Goal: Transaction & Acquisition: Purchase product/service

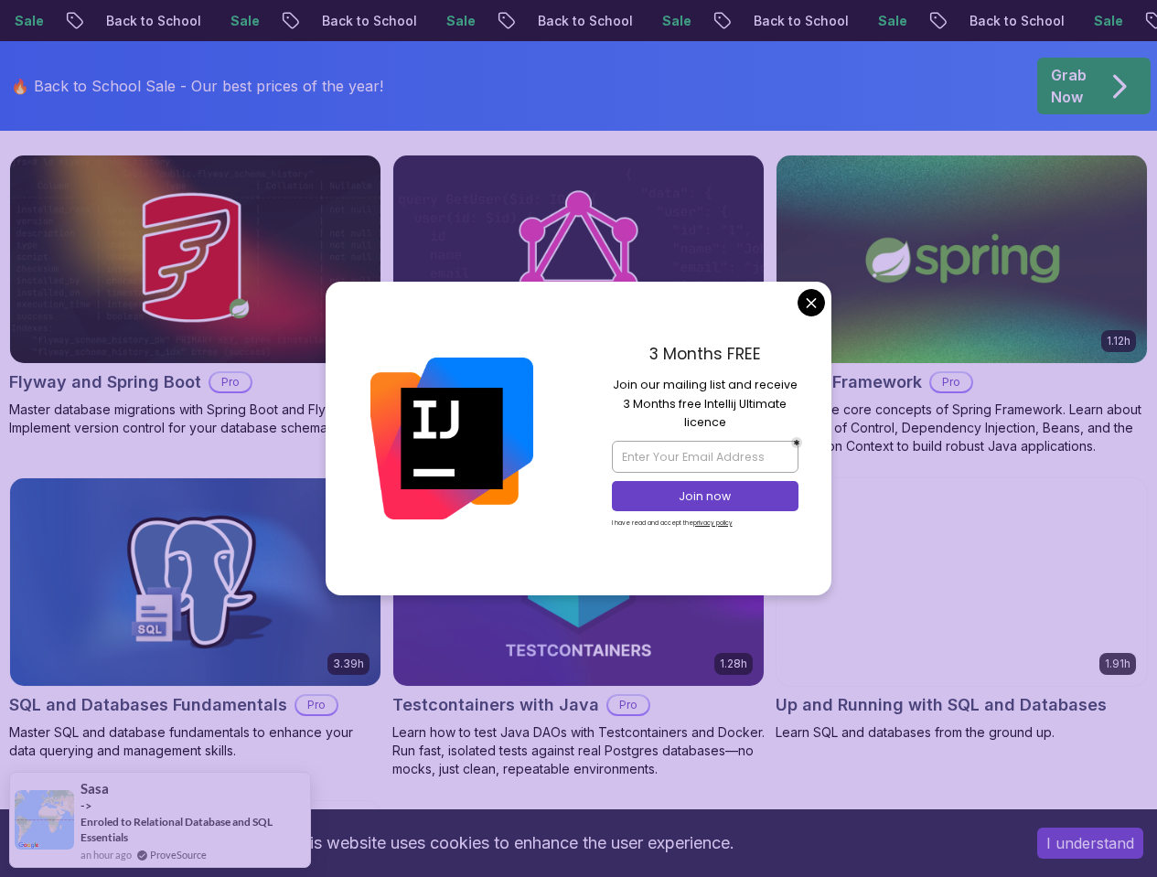
scroll to position [4959, 0]
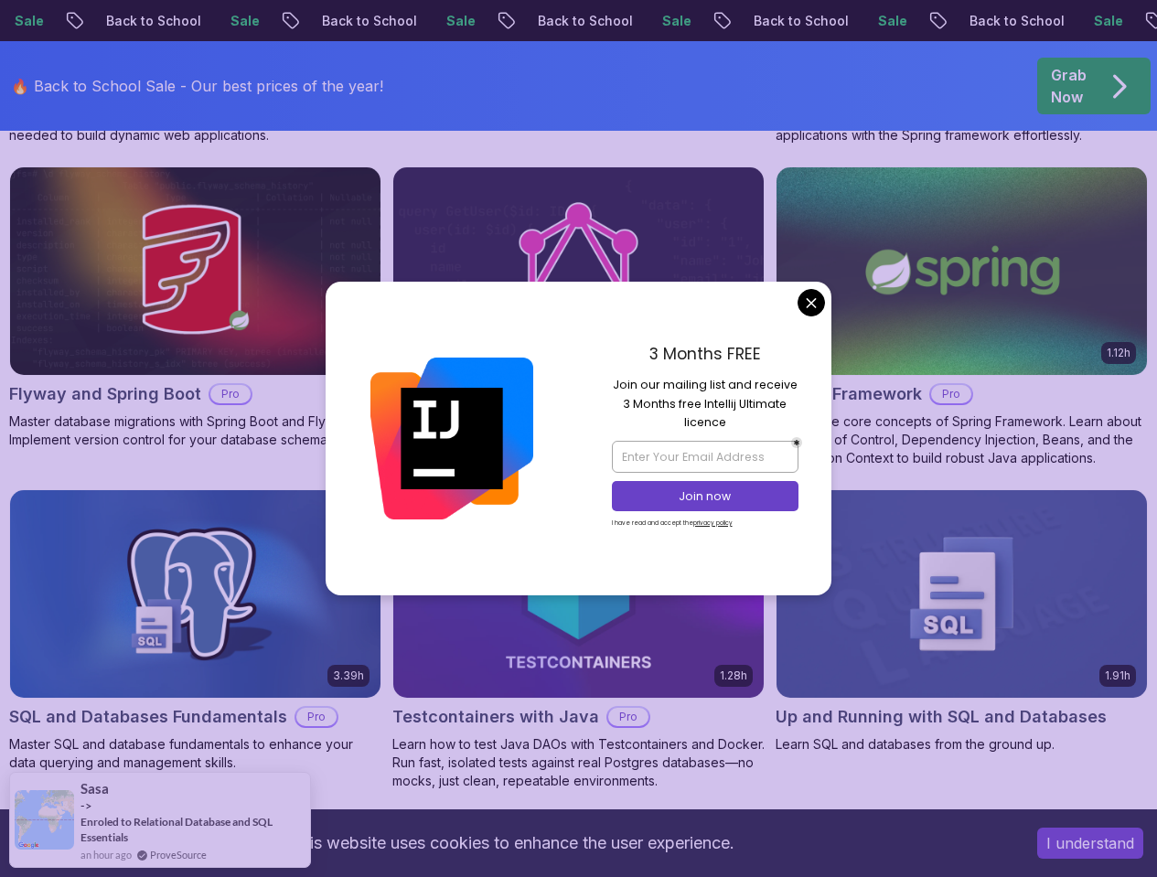
click at [825, 292] on div "3 Months FREE Join our mailing list and receive 3 Months free Intellij Ultimate…" at bounding box center [705, 438] width 253 height 313
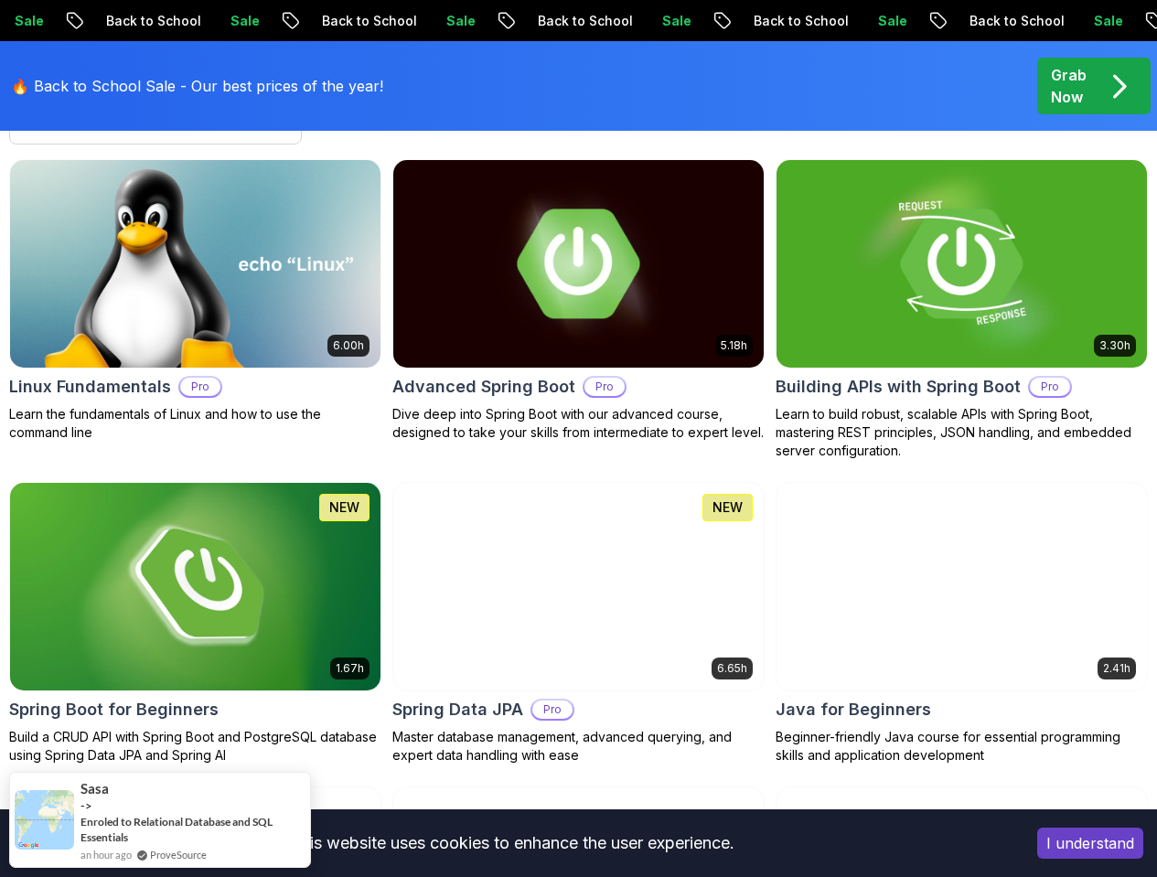
scroll to position [0, 0]
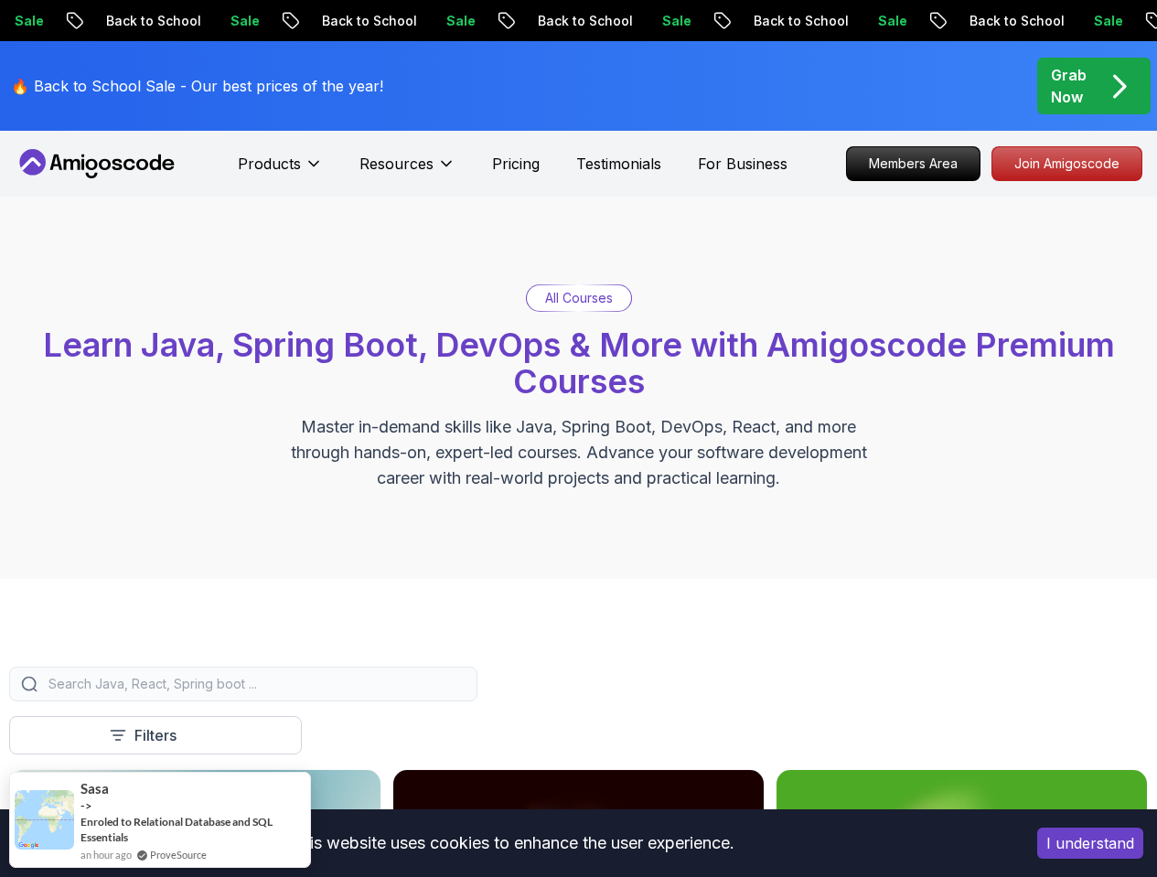
click at [1066, 71] on p "Grab Now" at bounding box center [1069, 86] width 36 height 44
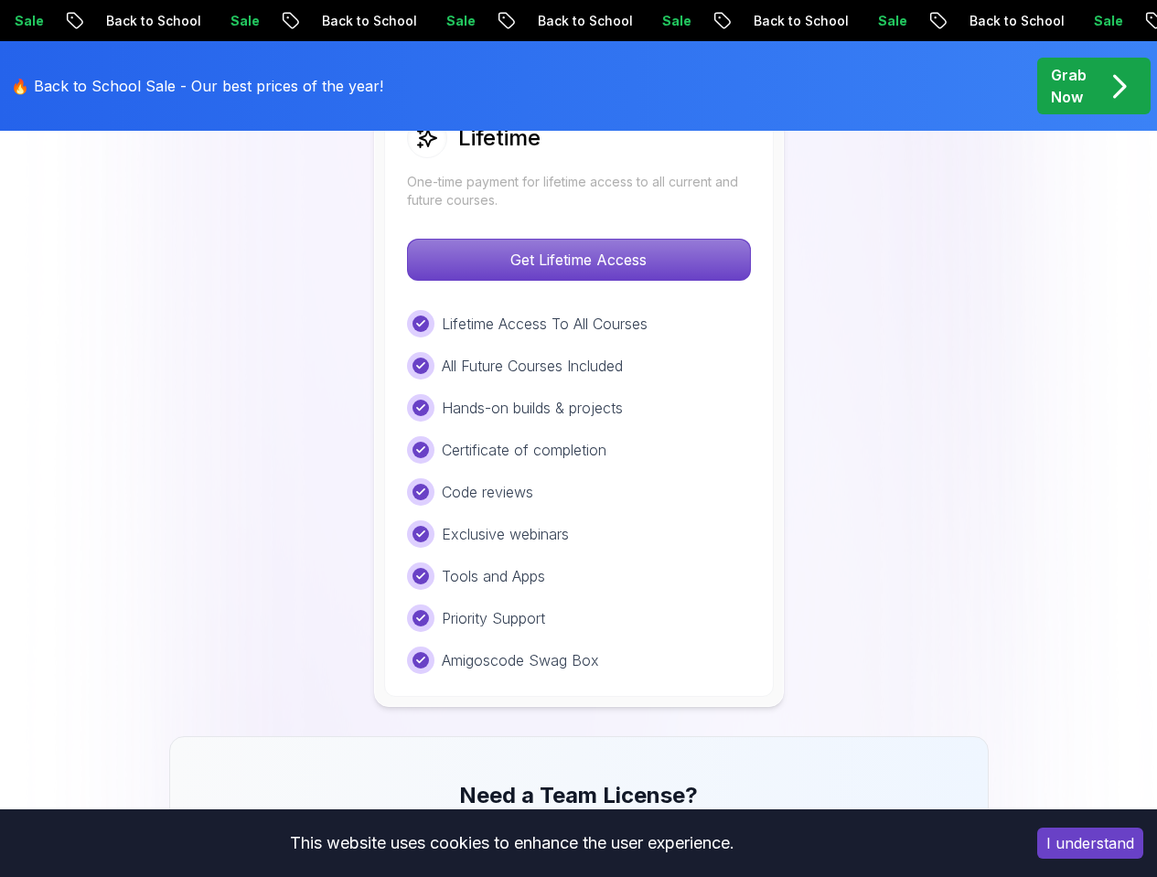
scroll to position [1454, 0]
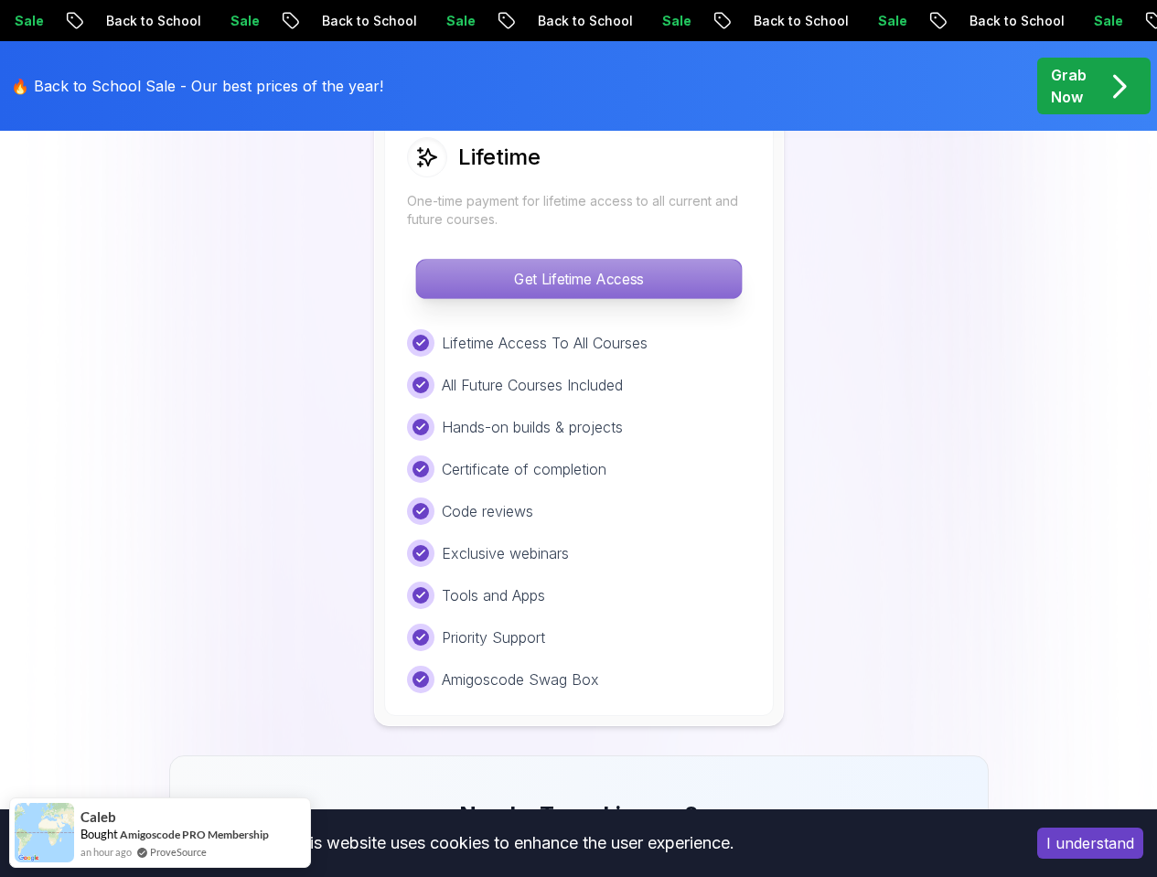
drag, startPoint x: 673, startPoint y: 319, endPoint x: 675, endPoint y: 294, distance: 25.7
click at [673, 318] on div "Lifetime One-time payment for lifetime access to all current and future courses…" at bounding box center [579, 415] width 390 height 602
click at [676, 290] on p "Get Lifetime Access" at bounding box center [578, 279] width 325 height 38
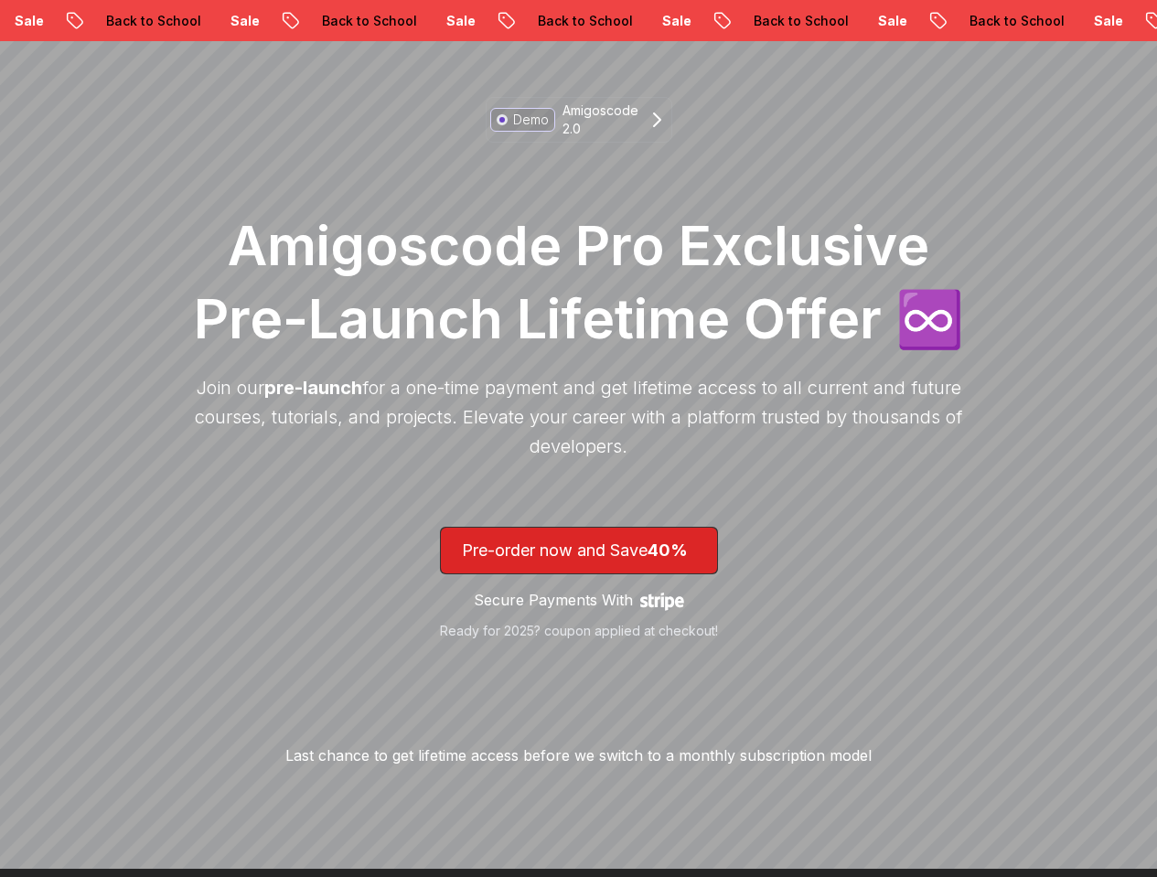
scroll to position [398, 0]
